Goal: Learn about a topic

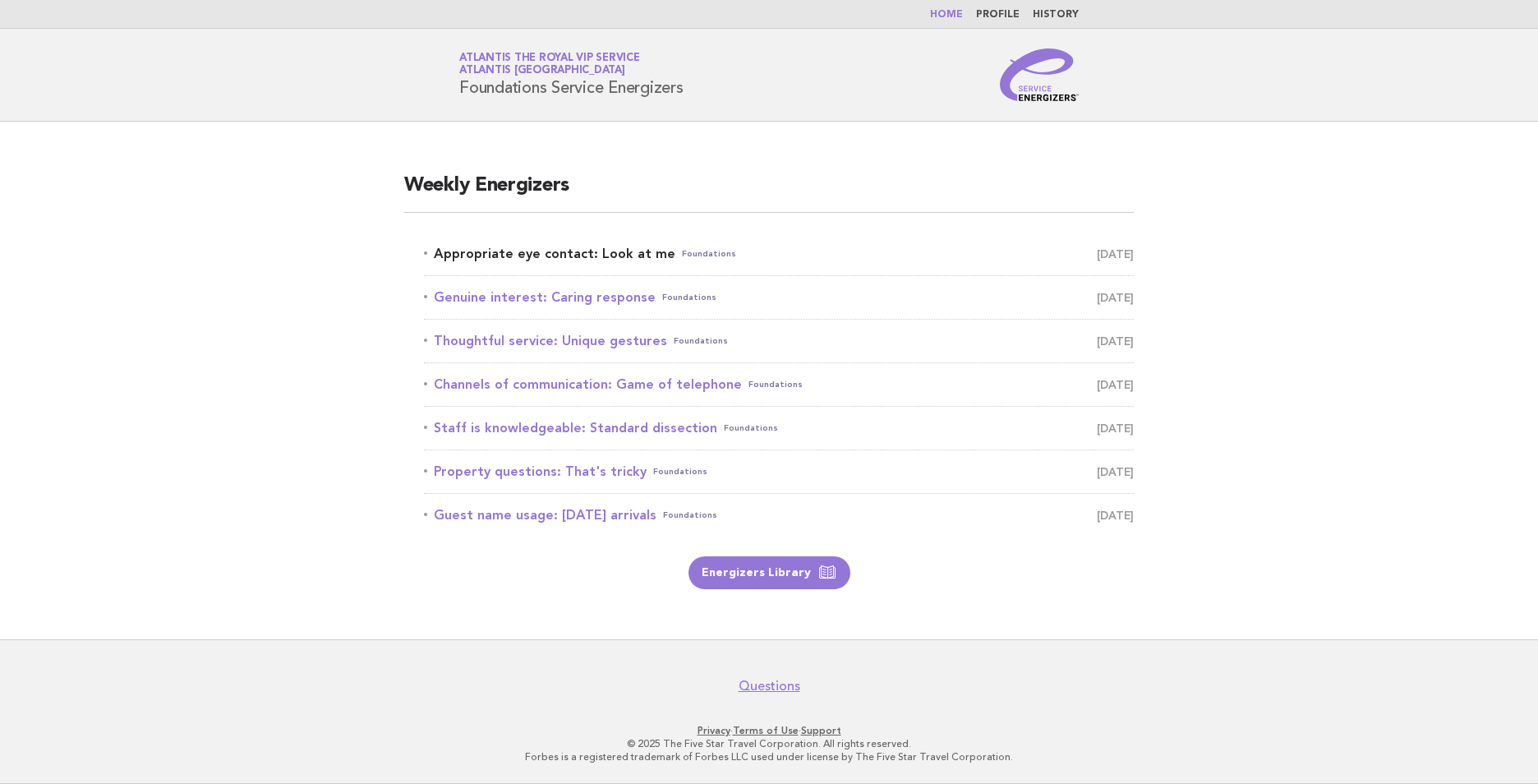
click at [567, 248] on link "Appropriate eye contact: Look at me Foundations [DATE]" at bounding box center [779, 254] width 710 height 23
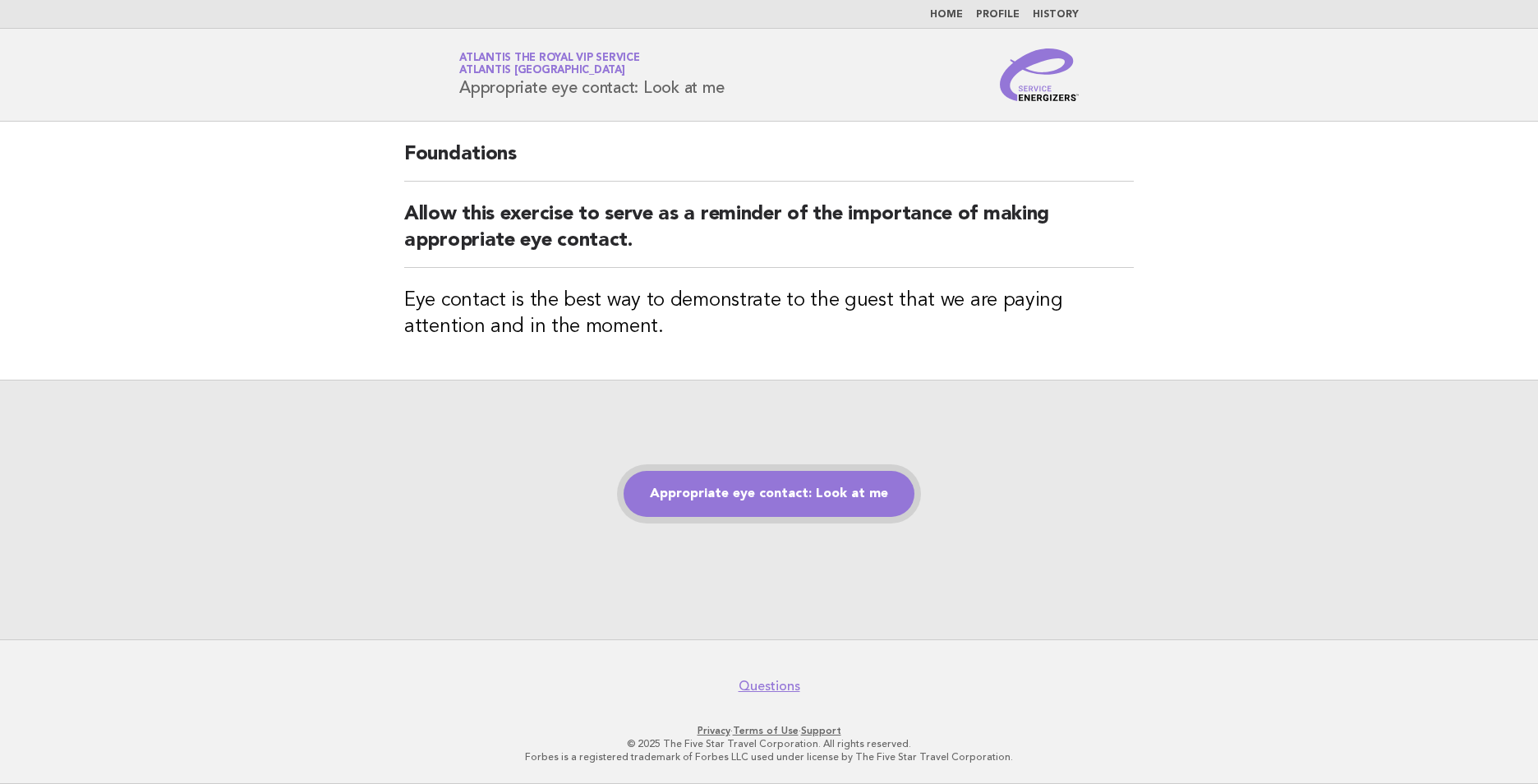
click at [791, 498] on link "Appropriate eye contact: Look at me" at bounding box center [769, 494] width 291 height 46
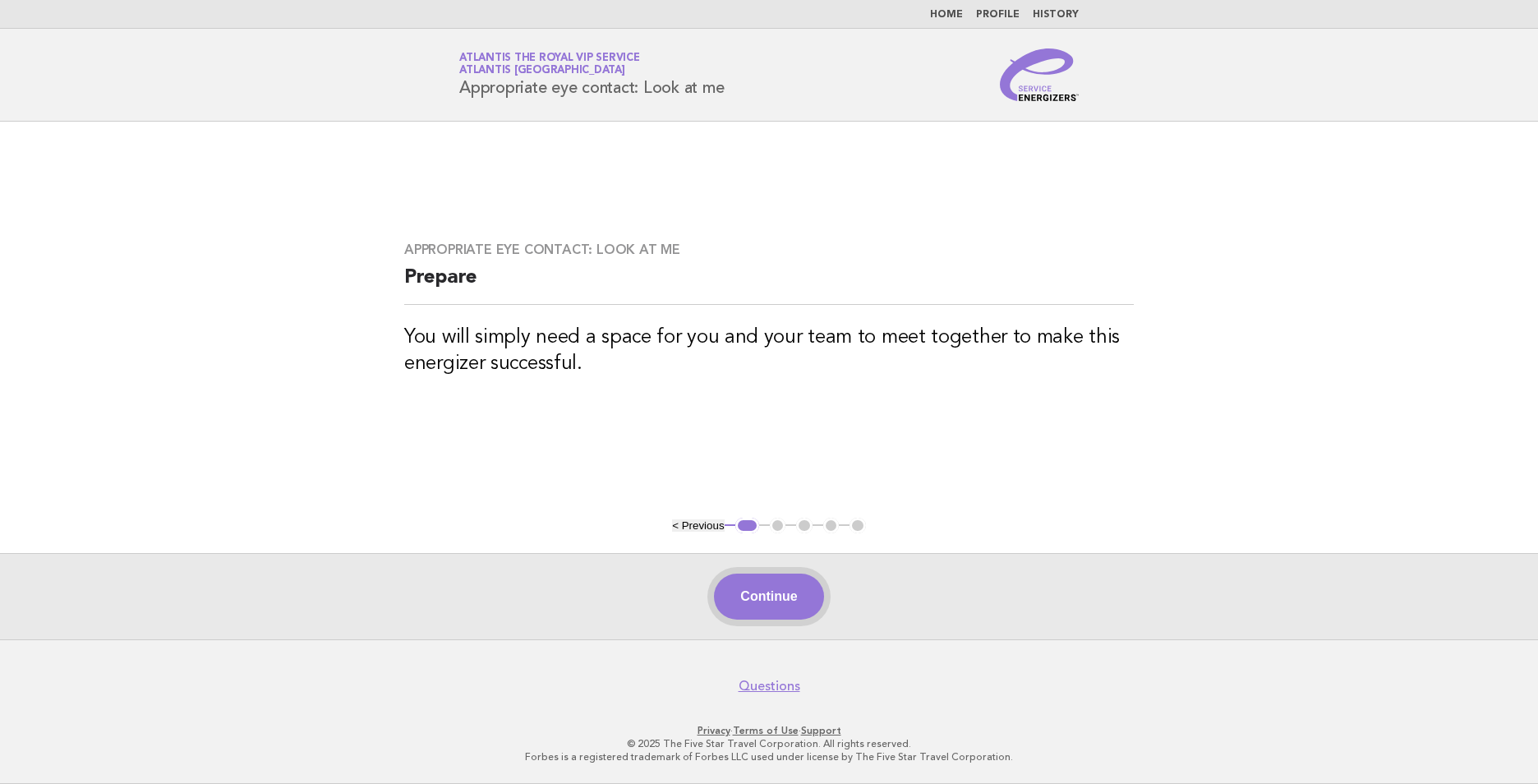
click at [791, 593] on button "Continue" at bounding box center [768, 597] width 109 height 46
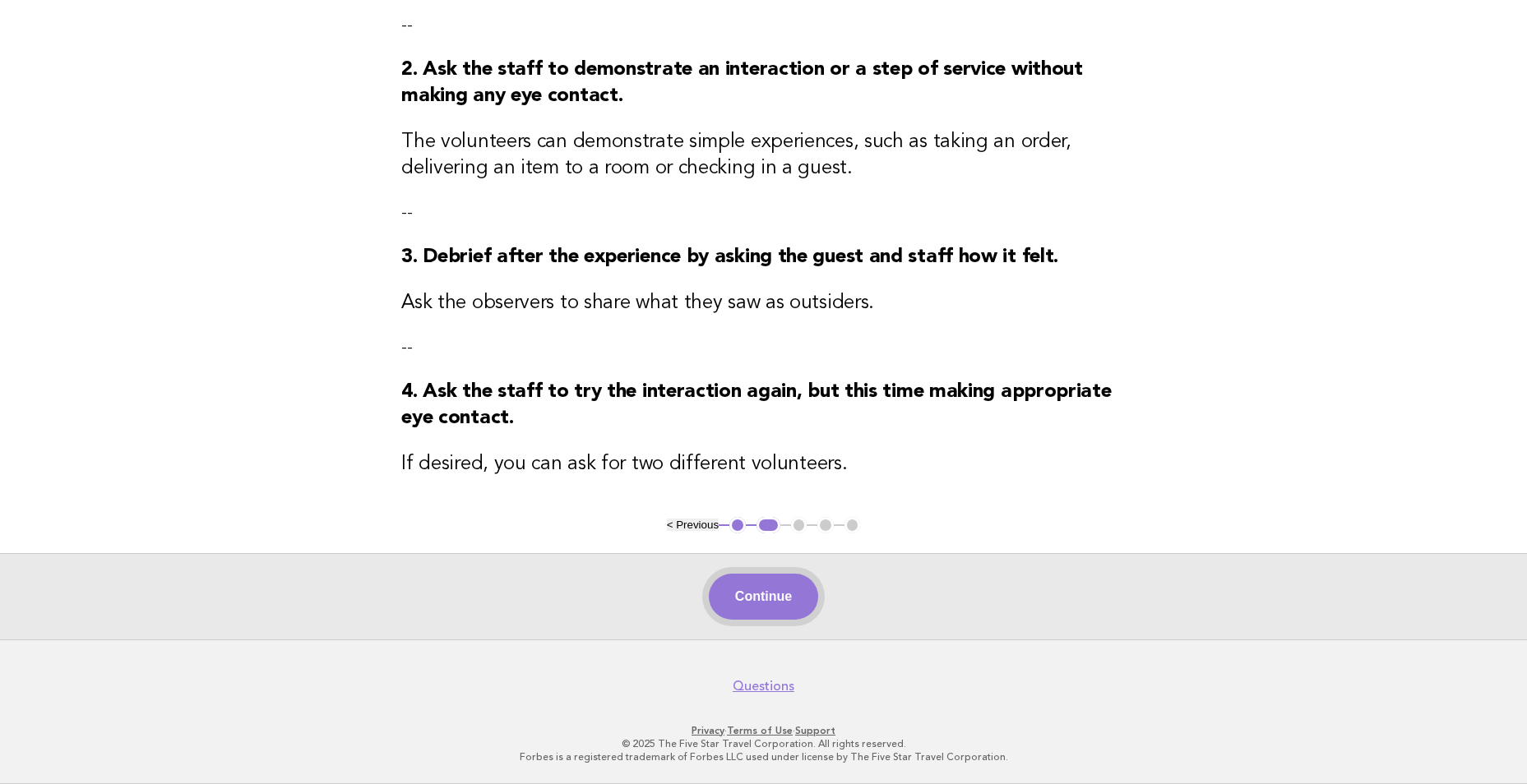
click at [788, 601] on button "Continue" at bounding box center [763, 597] width 109 height 46
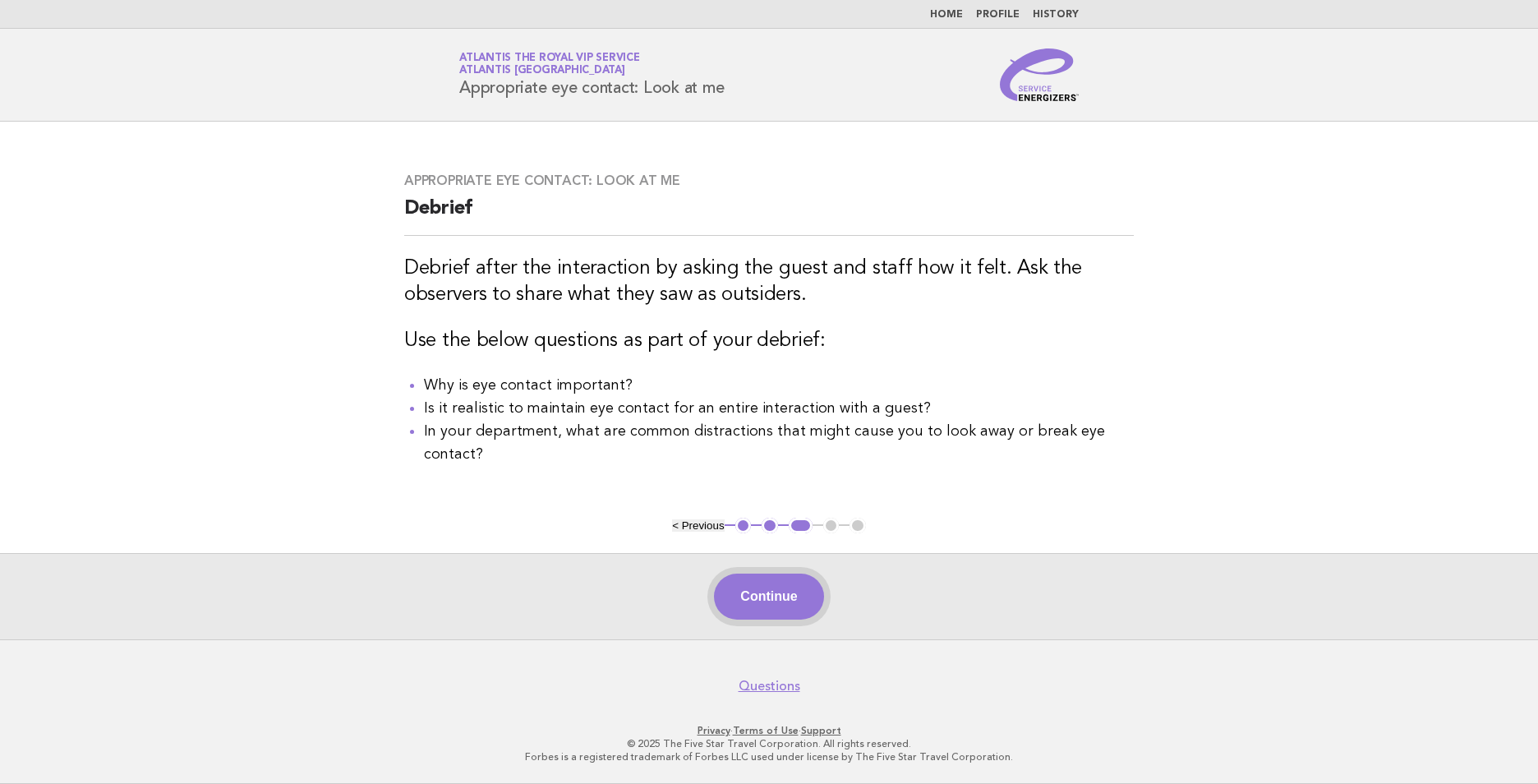
click at [768, 592] on button "Continue" at bounding box center [768, 597] width 109 height 46
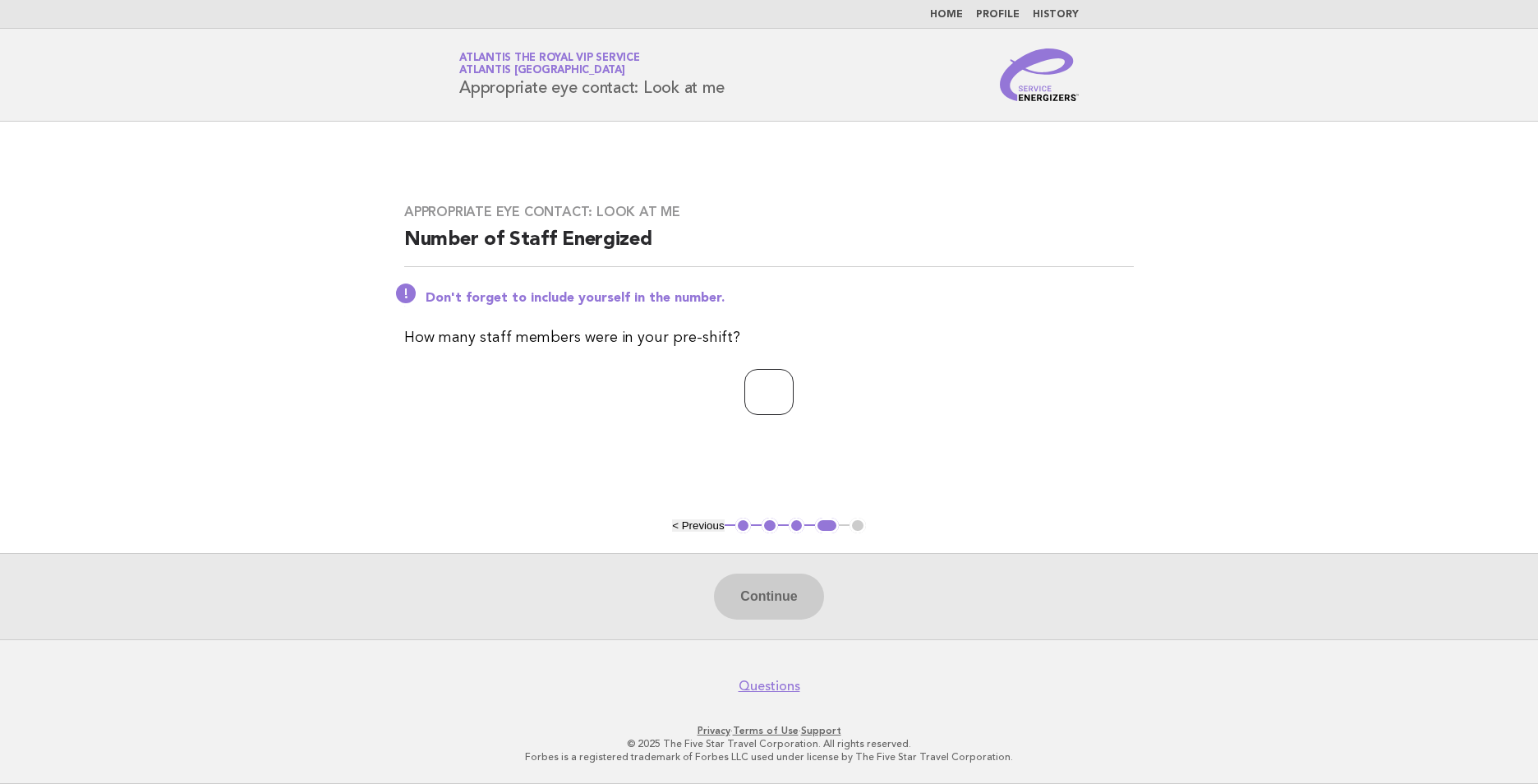
click at [753, 393] on input "number" at bounding box center [769, 392] width 50 height 46
click at [754, 395] on input "number" at bounding box center [769, 392] width 50 height 46
type input "*"
click at [795, 591] on button "Continue" at bounding box center [768, 597] width 109 height 46
